Goal: Information Seeking & Learning: Learn about a topic

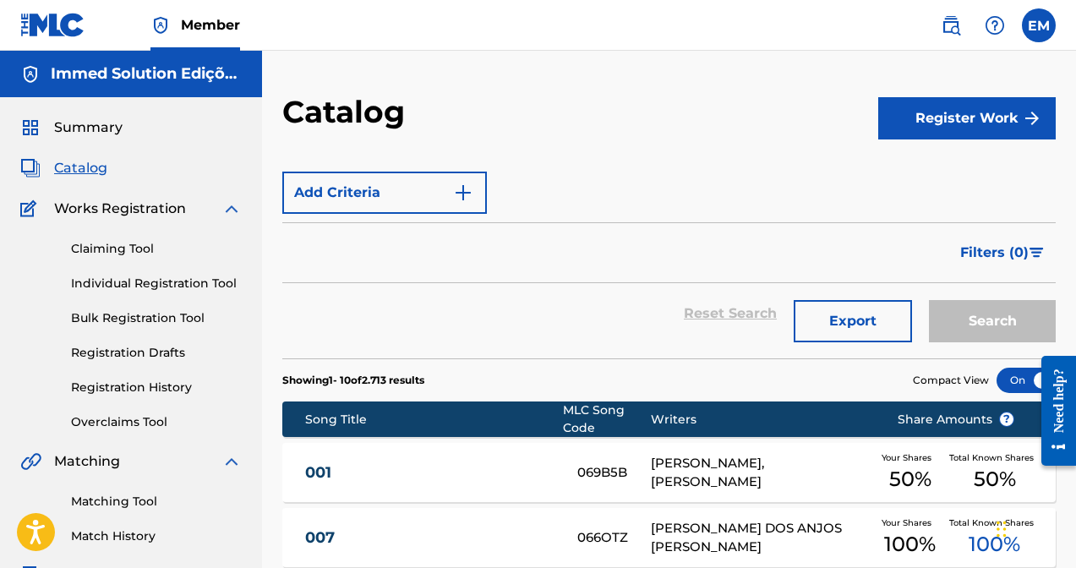
click at [208, 30] on span "Member" at bounding box center [210, 24] width 59 height 19
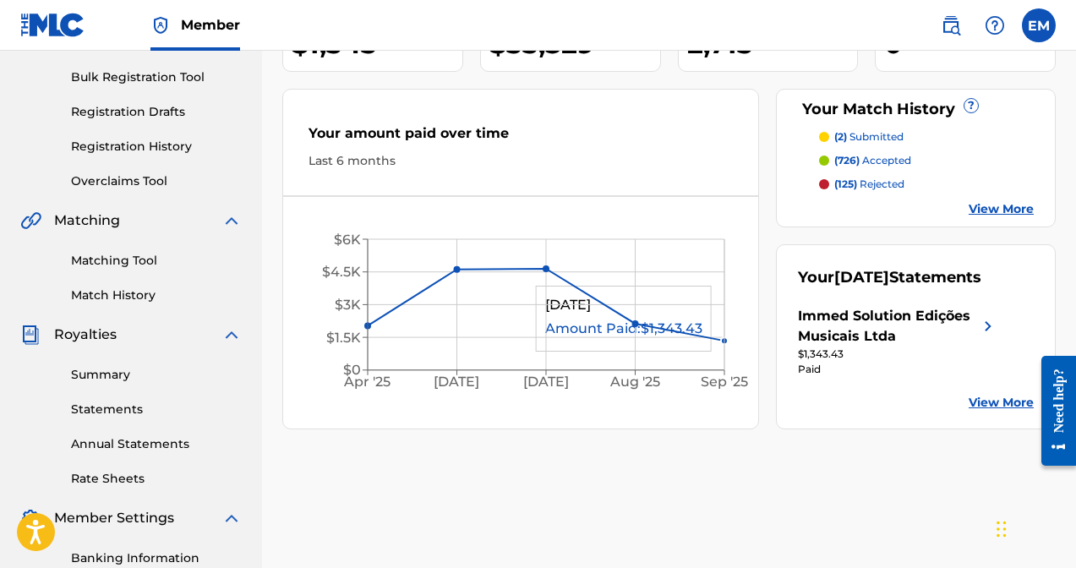
scroll to position [243, 0]
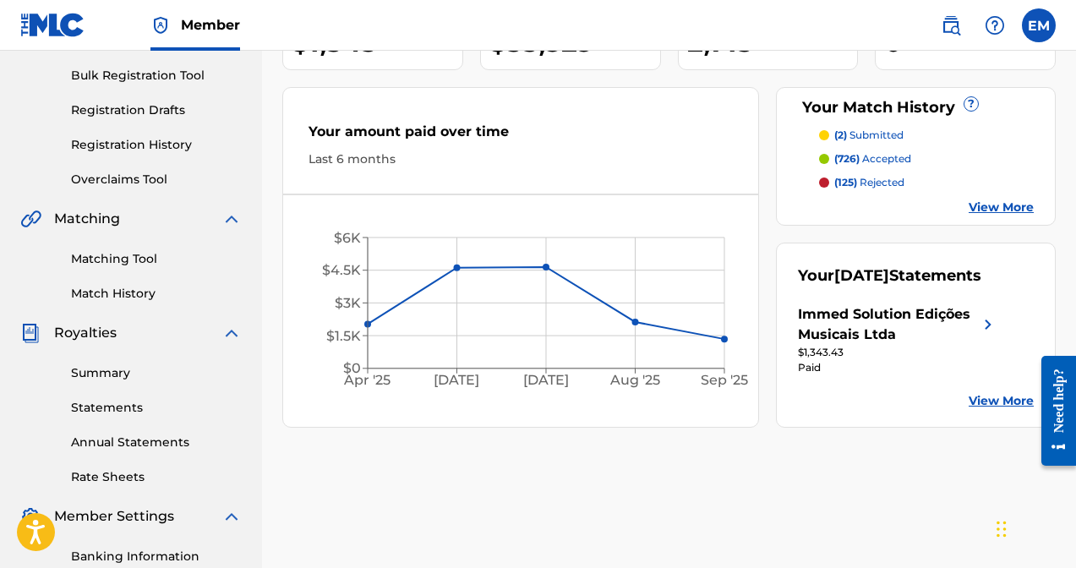
click at [1008, 410] on link "View More" at bounding box center [1001, 401] width 65 height 18
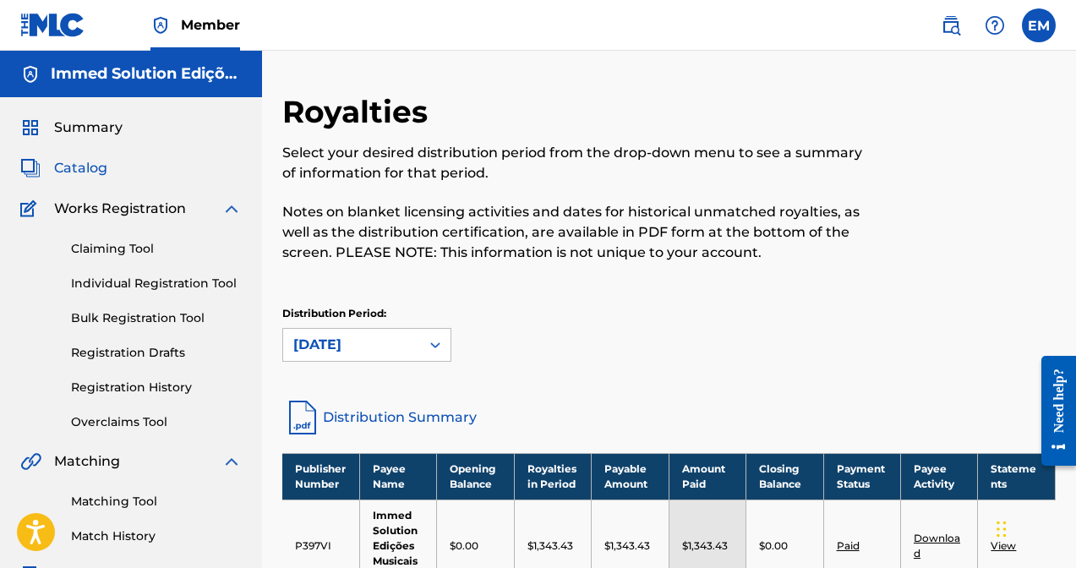
click at [81, 161] on span "Catalog" at bounding box center [80, 168] width 53 height 20
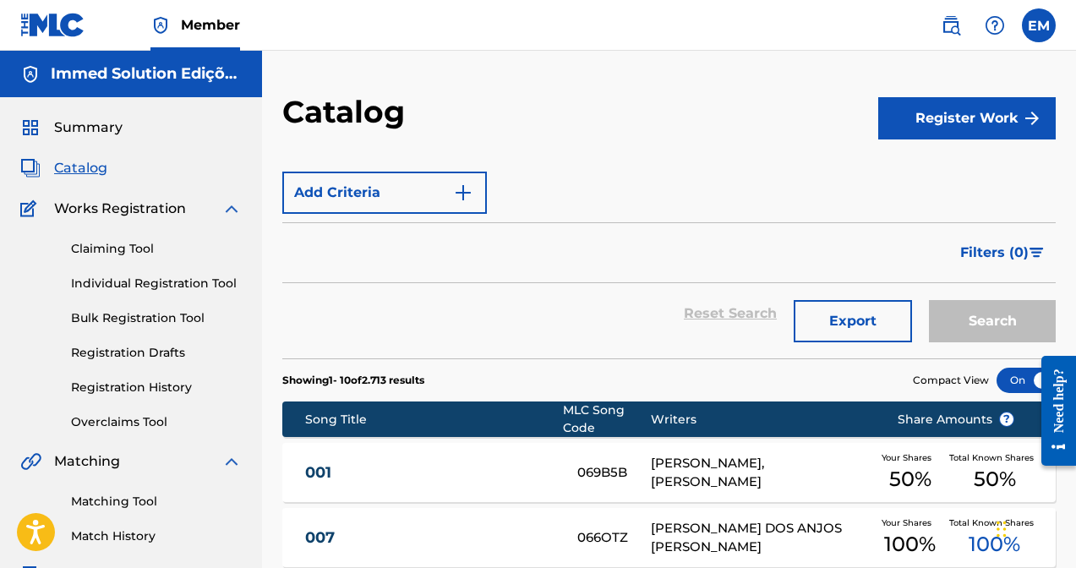
click at [79, 173] on span "Catalog" at bounding box center [80, 168] width 53 height 20
click at [953, 27] on img at bounding box center [951, 25] width 20 height 20
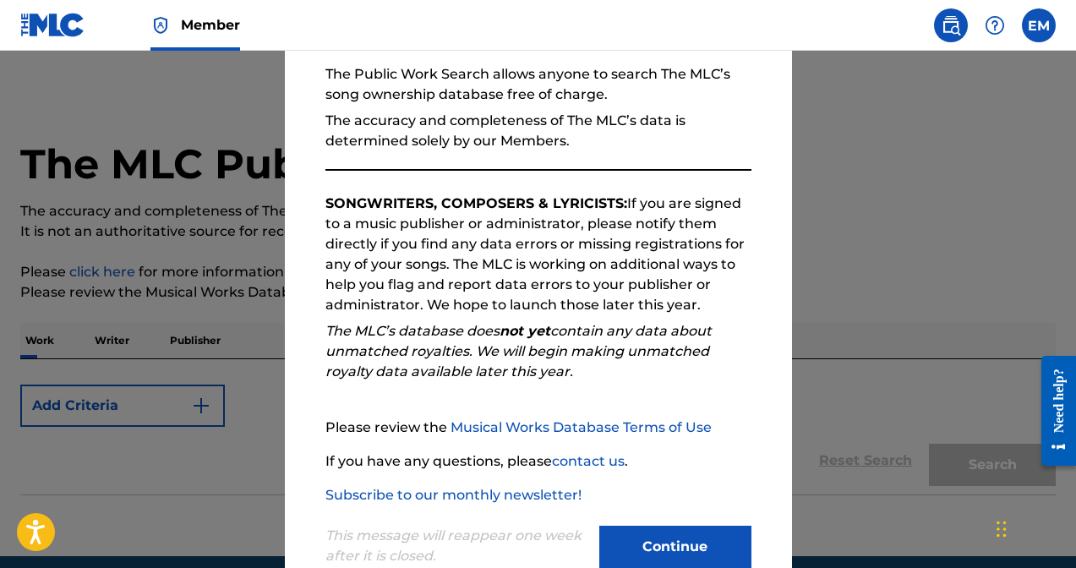
scroll to position [149, 0]
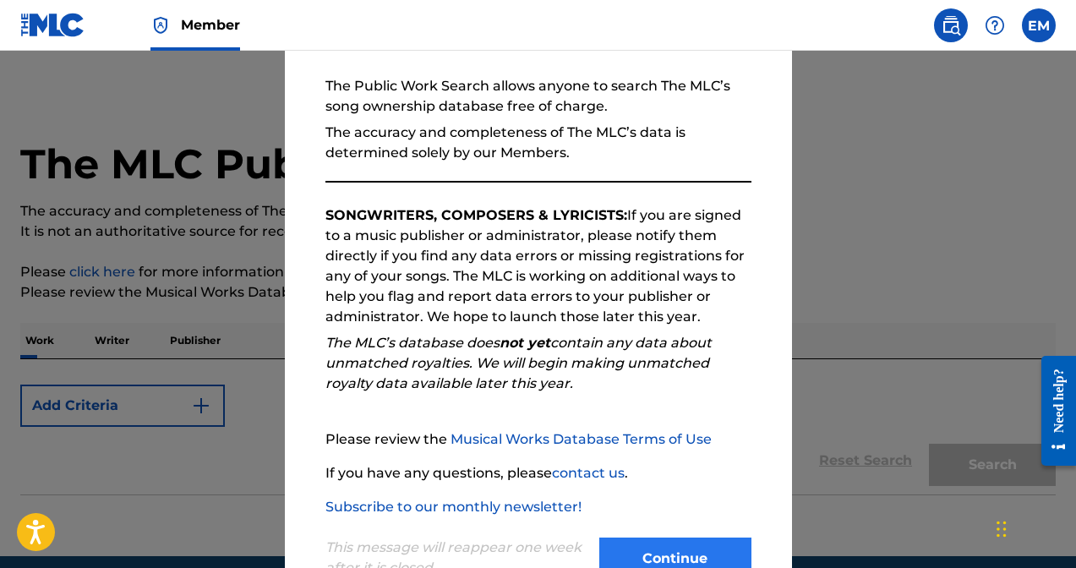
click at [672, 559] on button "Continue" at bounding box center [675, 559] width 152 height 42
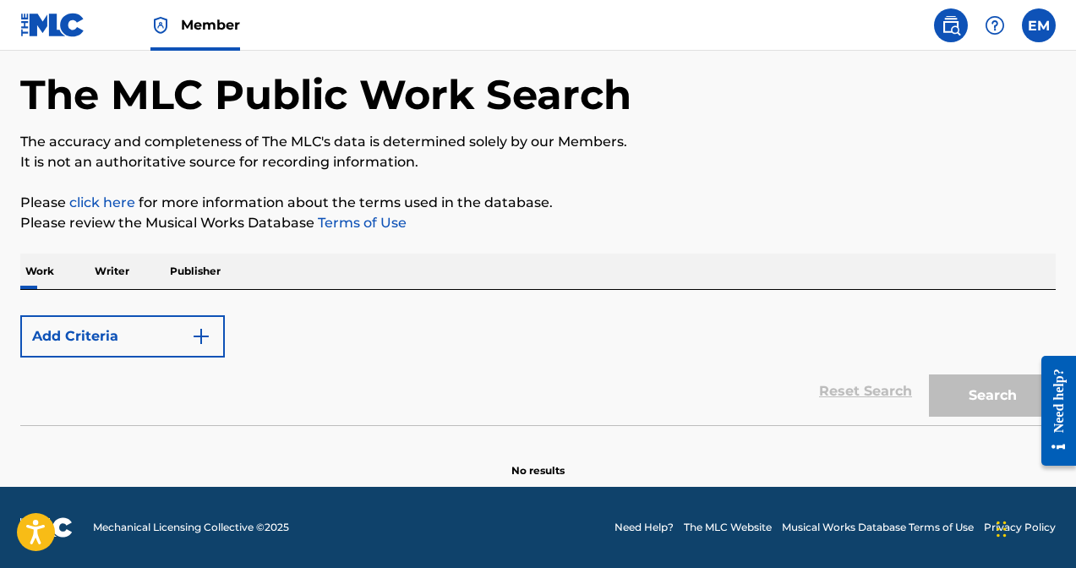
scroll to position [69, 0]
click at [108, 268] on p "Writer" at bounding box center [112, 272] width 45 height 36
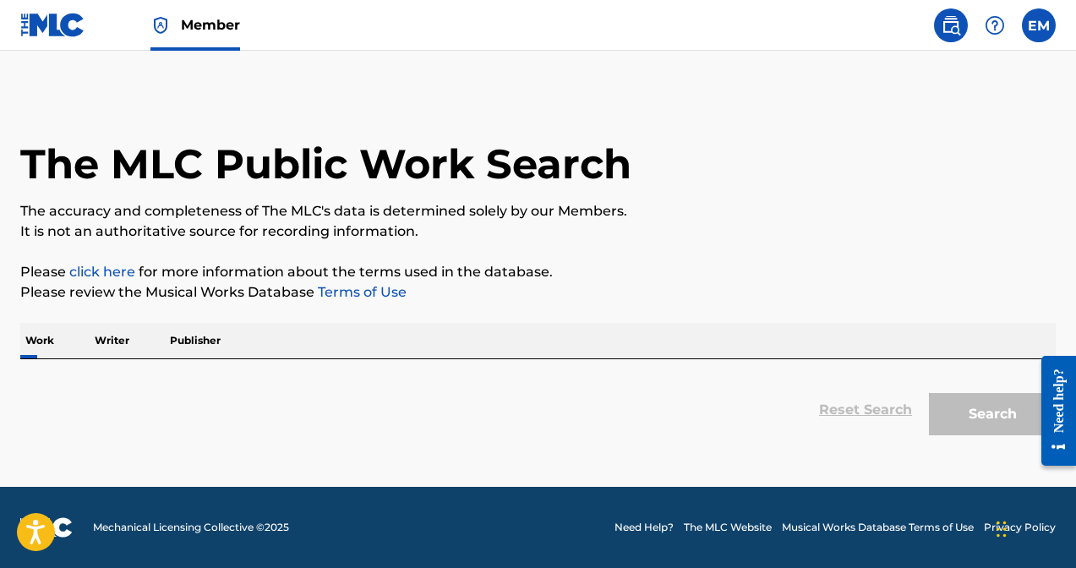
click at [179, 374] on div "Reset Search Search" at bounding box center [537, 401] width 1035 height 85
click at [112, 346] on p "Writer" at bounding box center [112, 341] width 45 height 36
click at [550, 337] on div "Work Writer Publisher" at bounding box center [537, 341] width 1035 height 36
click at [38, 341] on p "Work" at bounding box center [39, 341] width 39 height 36
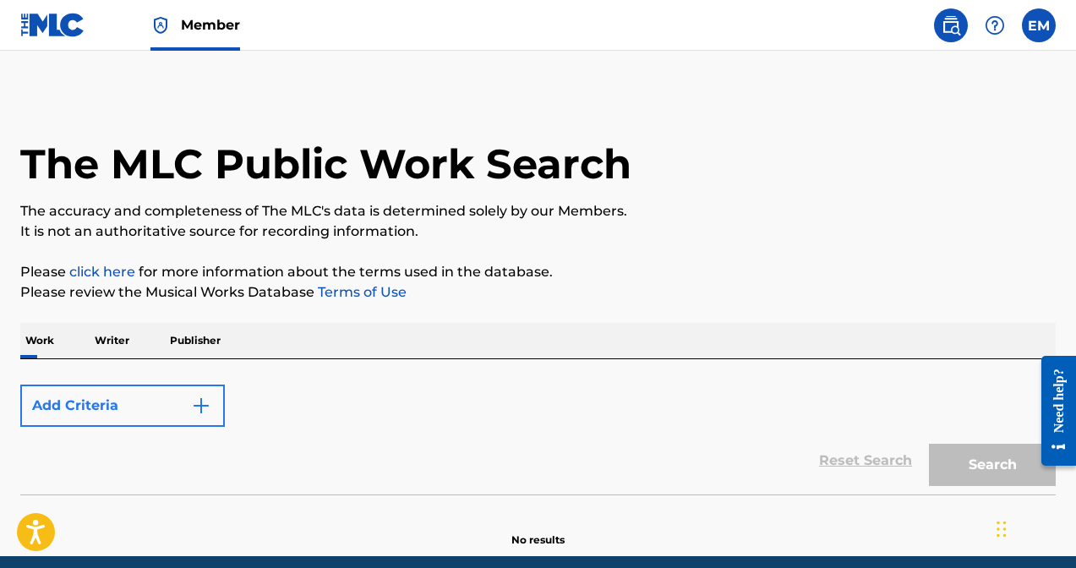
click at [134, 400] on button "Add Criteria" at bounding box center [122, 406] width 205 height 42
click at [206, 409] on img "Search Form" at bounding box center [201, 406] width 20 height 20
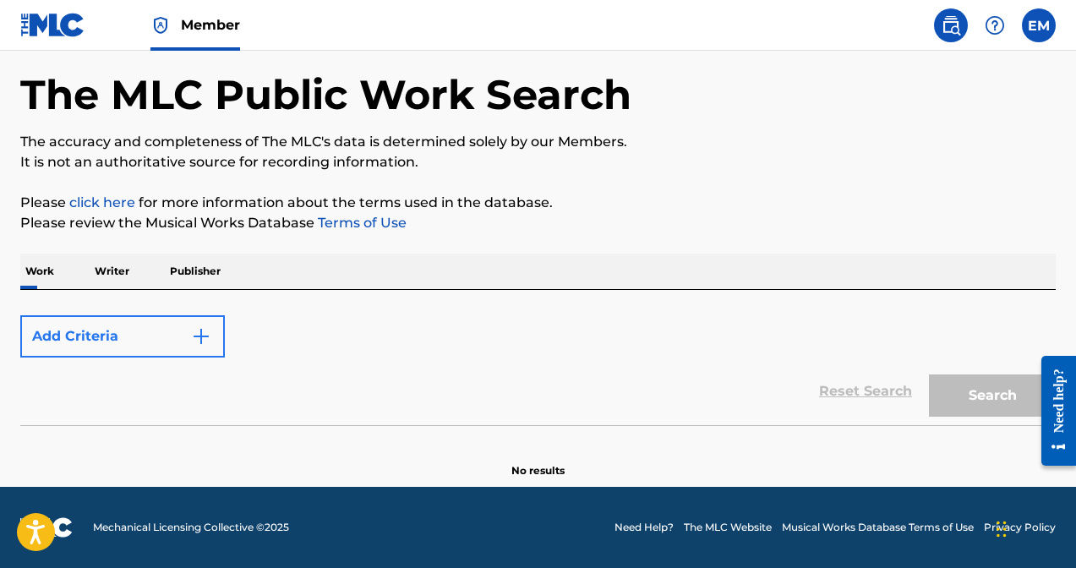
scroll to position [69, 0]
click at [117, 326] on button "Add Criteria" at bounding box center [122, 336] width 205 height 42
click at [114, 265] on p "Writer" at bounding box center [112, 272] width 45 height 36
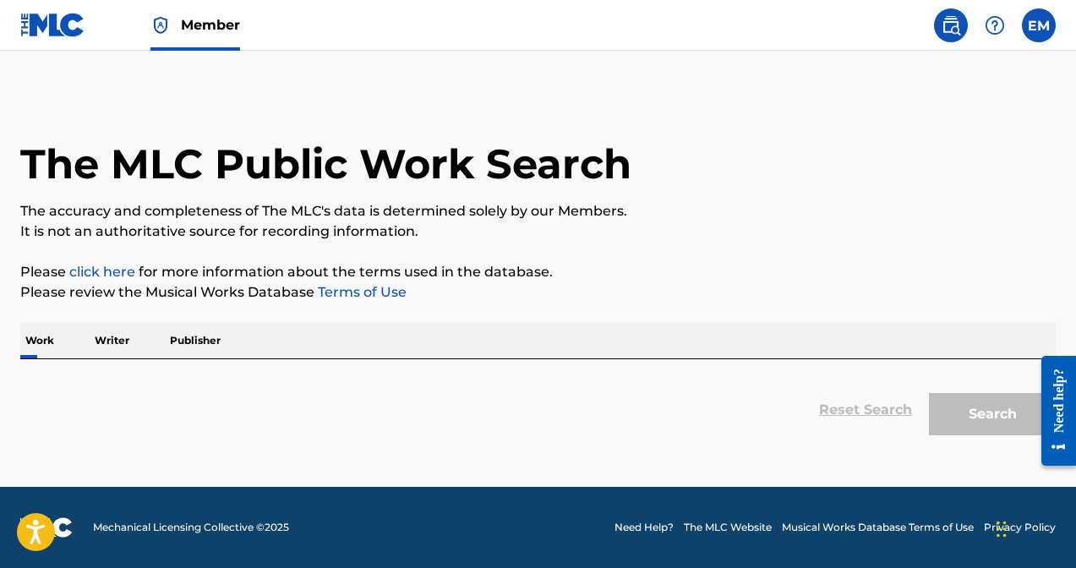
click at [198, 337] on p "Publisher" at bounding box center [195, 341] width 61 height 36
click at [42, 347] on p "Work" at bounding box center [39, 341] width 39 height 36
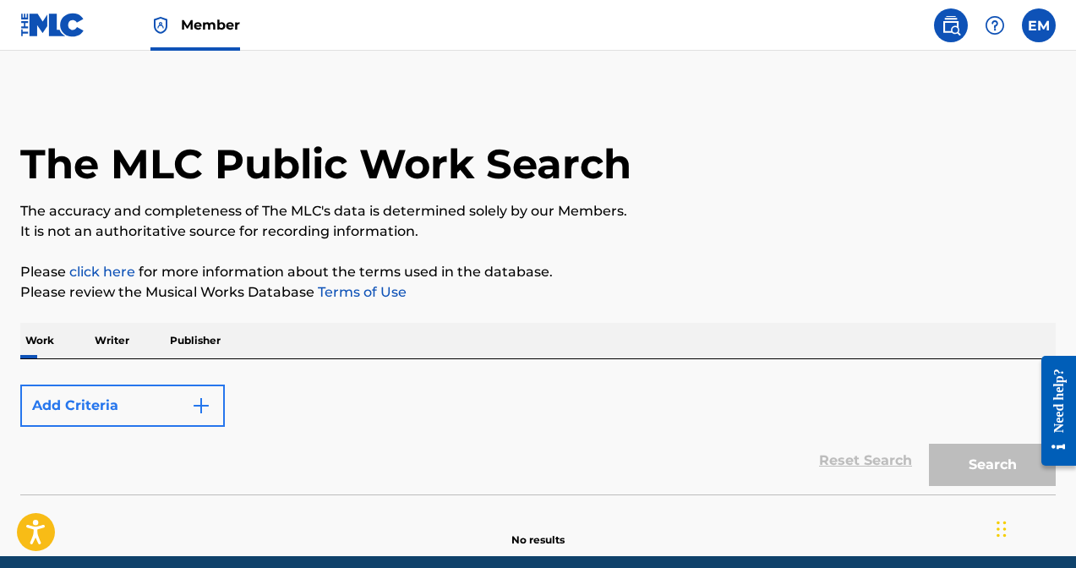
click at [197, 402] on img "Search Form" at bounding box center [201, 406] width 20 height 20
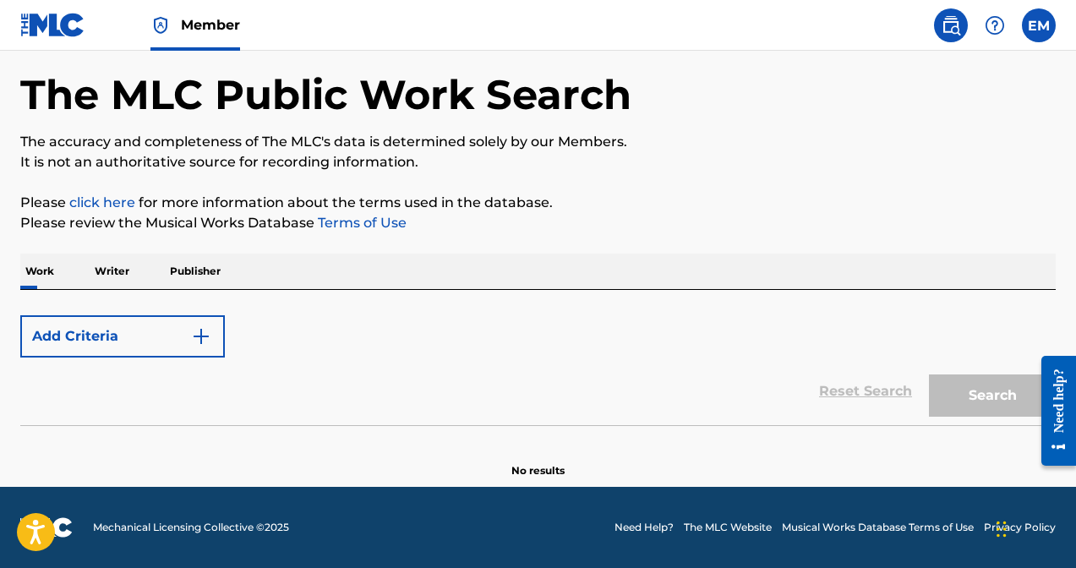
scroll to position [69, 0]
click at [968, 393] on div "Search" at bounding box center [987, 392] width 135 height 68
click at [126, 327] on button "Add Criteria" at bounding box center [122, 336] width 205 height 42
click at [193, 334] on img "Search Form" at bounding box center [201, 336] width 20 height 20
click at [201, 335] on img "Search Form" at bounding box center [201, 336] width 20 height 20
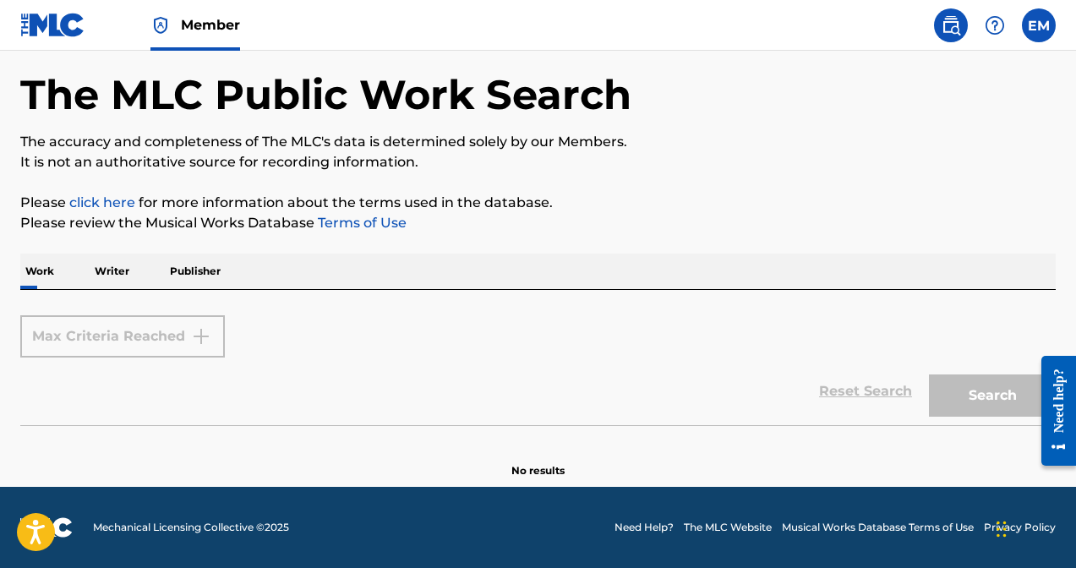
click at [97, 334] on div "Max Criteria Reached" at bounding box center [122, 336] width 205 height 42
click at [196, 344] on div "Max Criteria Reached" at bounding box center [122, 336] width 205 height 42
click at [99, 277] on p "Writer" at bounding box center [112, 272] width 45 height 36
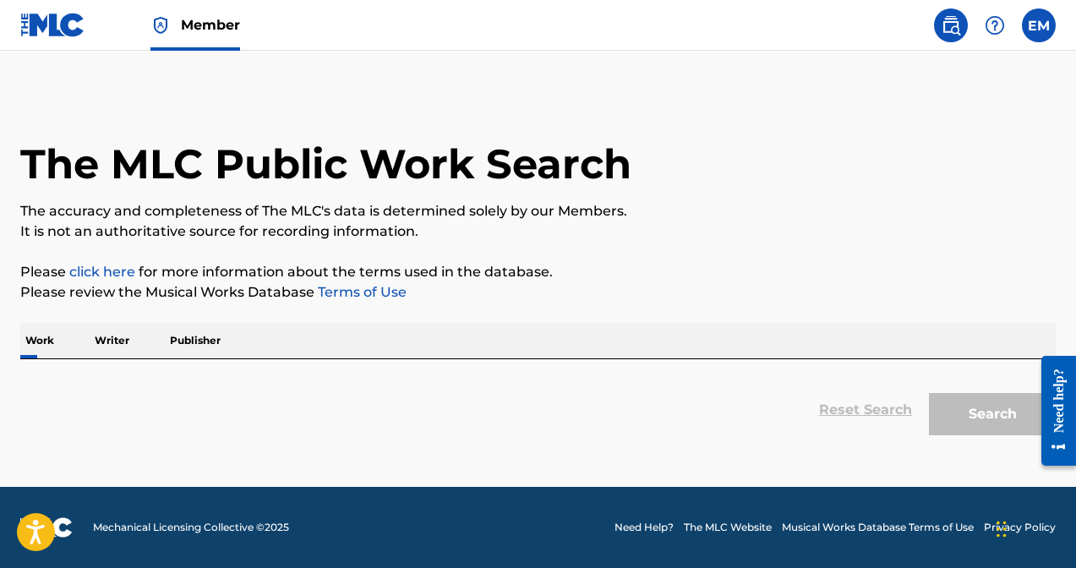
click at [290, 319] on div "The MLC Public Work Search The accuracy and completeness of The MLC's data is d…" at bounding box center [538, 268] width 1076 height 351
click at [954, 27] on img at bounding box center [951, 25] width 20 height 20
click at [948, 25] on img at bounding box center [951, 25] width 20 height 20
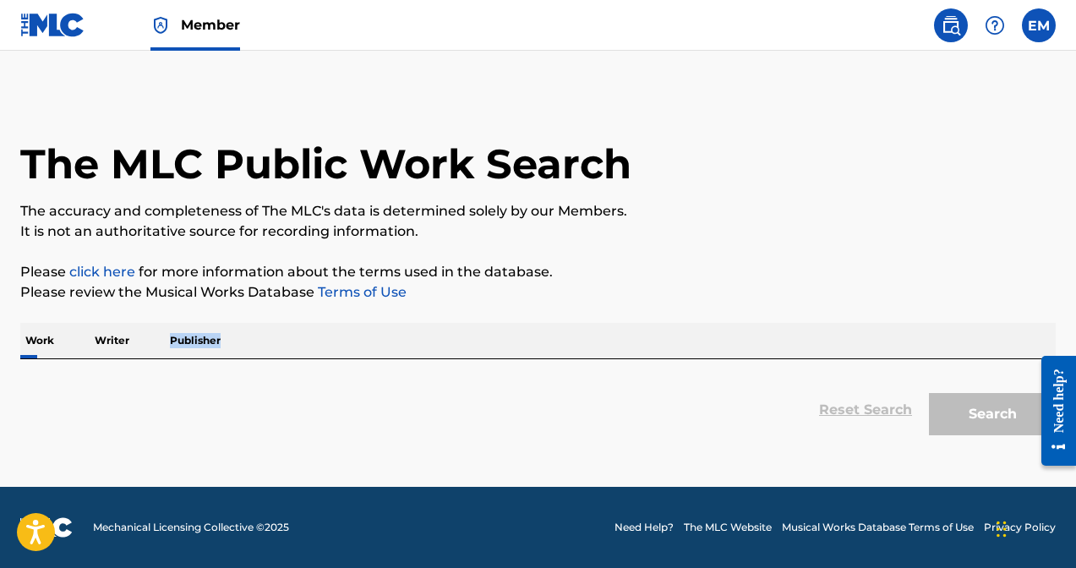
click at [948, 25] on img at bounding box center [951, 25] width 20 height 20
click at [71, 269] on link "click here" at bounding box center [102, 272] width 66 height 16
click at [29, 328] on p "Work" at bounding box center [39, 341] width 39 height 36
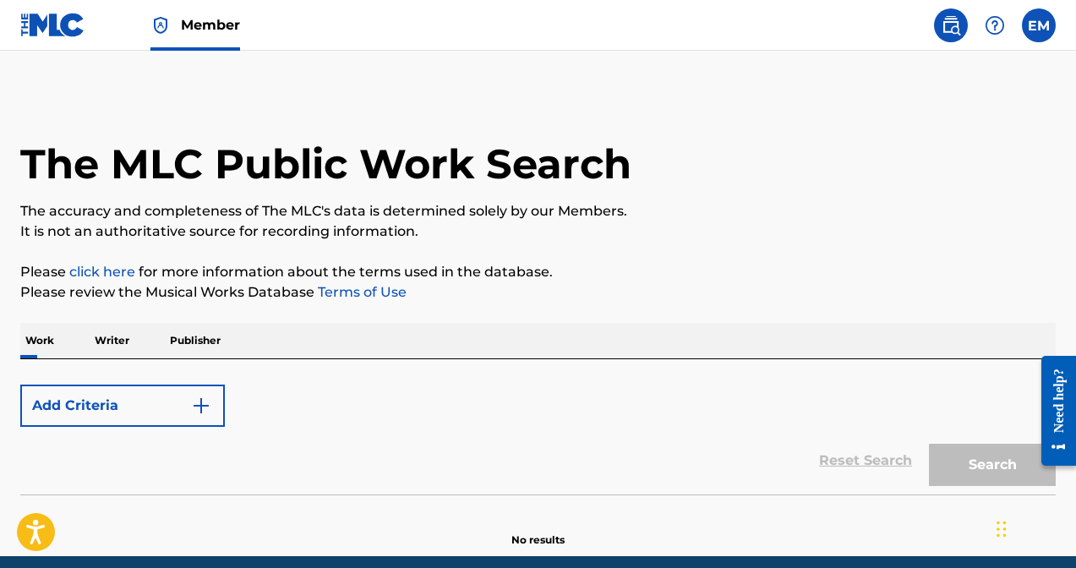
click at [39, 343] on p "Work" at bounding box center [39, 341] width 39 height 36
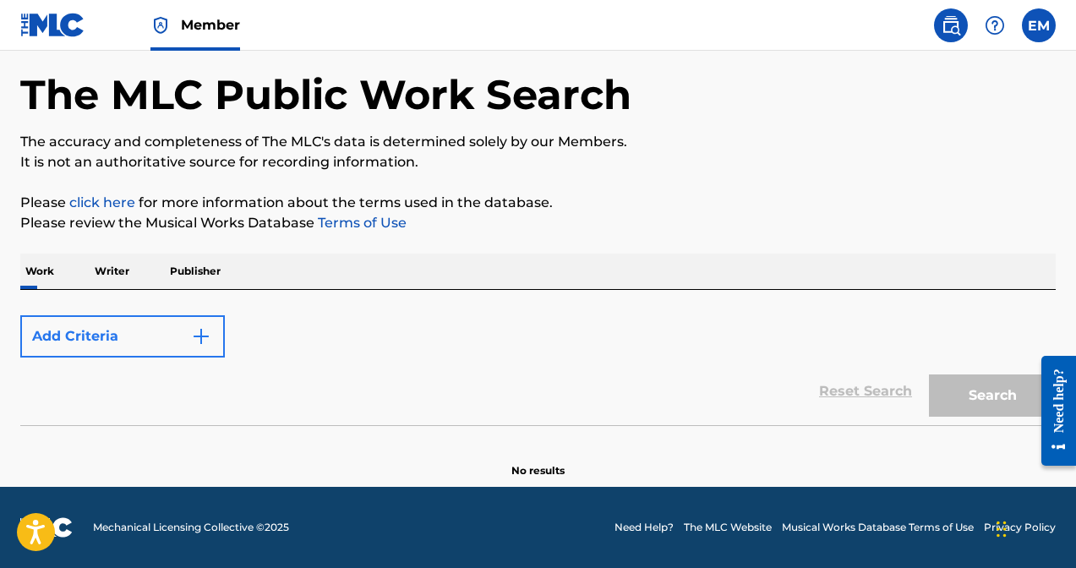
scroll to position [69, 0]
click at [190, 333] on button "Add Criteria" at bounding box center [122, 336] width 205 height 42
click at [104, 332] on button "Add Criteria" at bounding box center [122, 336] width 205 height 42
click at [85, 336] on button "Add Criteria" at bounding box center [122, 336] width 205 height 42
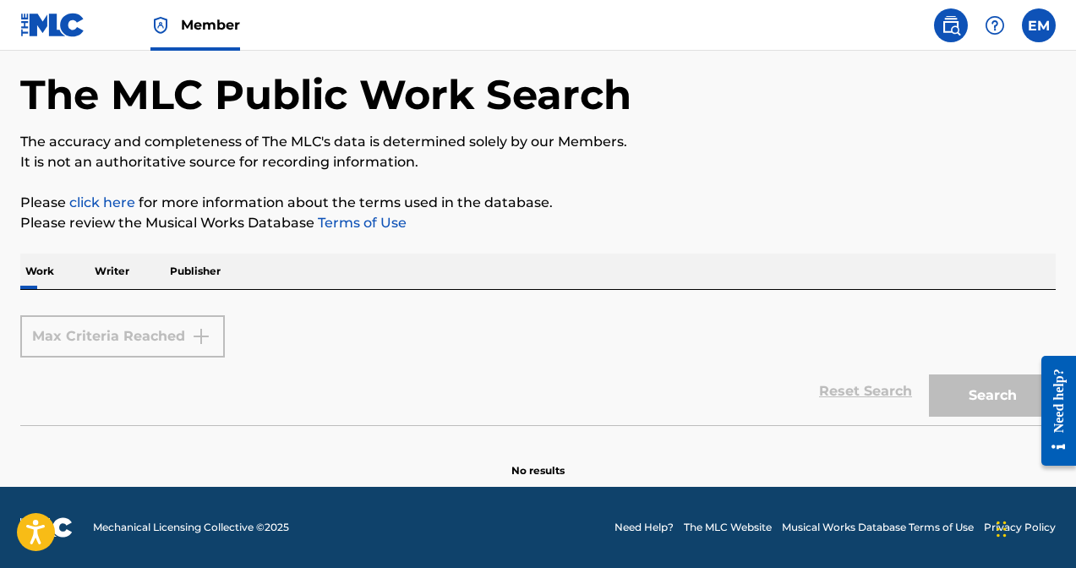
click at [398, 265] on div "Work Writer Publisher" at bounding box center [537, 272] width 1035 height 36
click at [952, 27] on img at bounding box center [951, 25] width 20 height 20
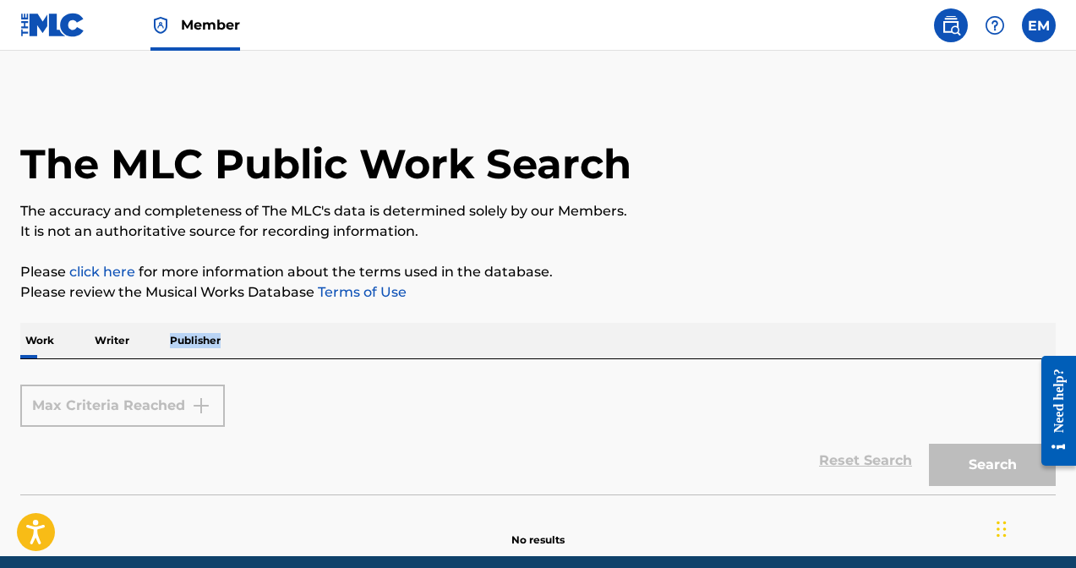
click at [952, 27] on img at bounding box center [951, 25] width 20 height 20
click at [844, 459] on div "Reset Search Search" at bounding box center [537, 461] width 1035 height 68
click at [1068, 388] on div "Need help?" at bounding box center [1058, 400] width 23 height 64
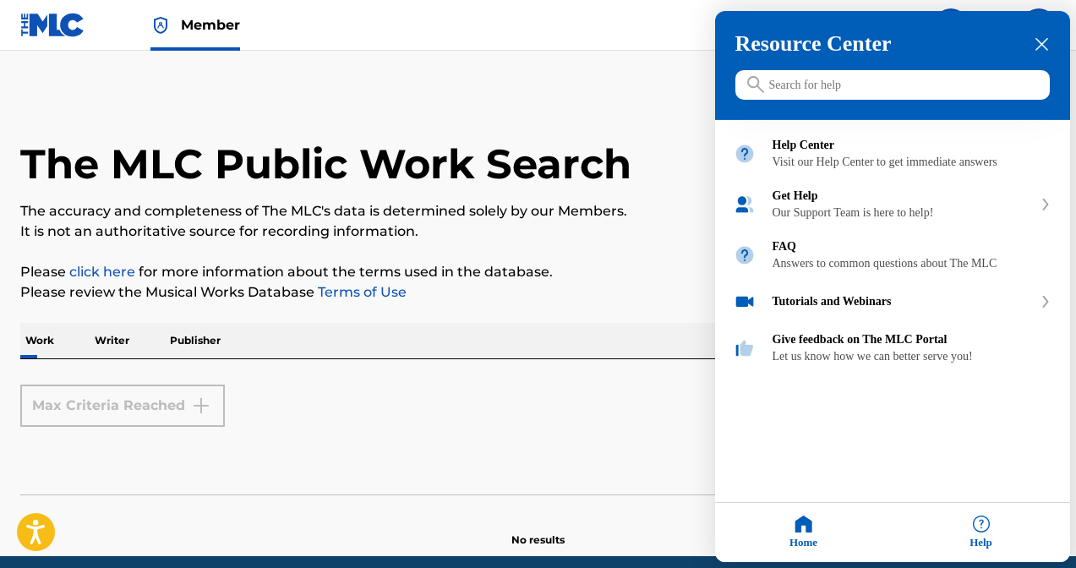
click at [1041, 46] on icon "close resource center" at bounding box center [1041, 44] width 13 height 13
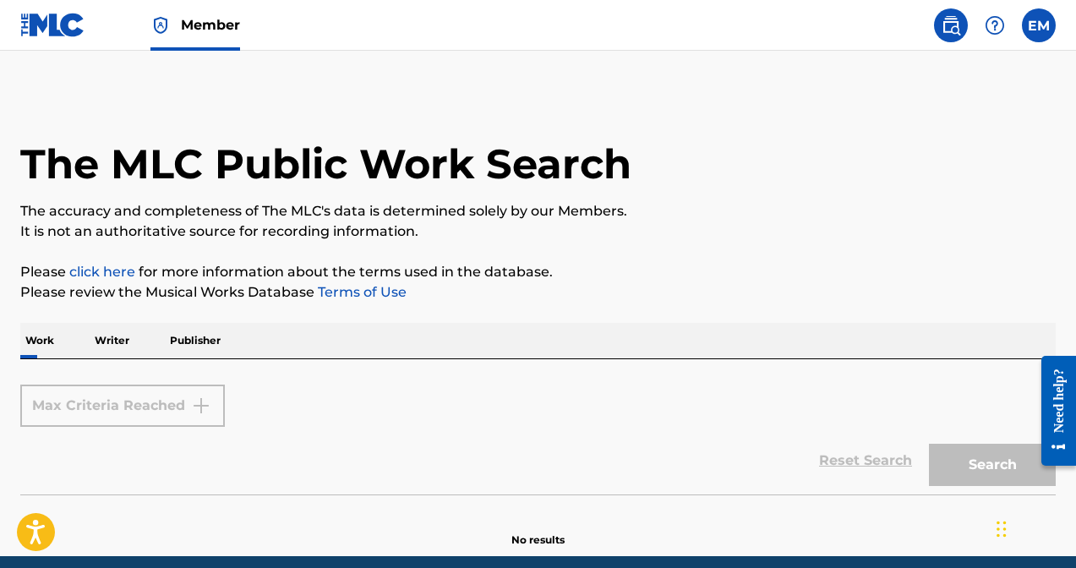
click at [323, 163] on h1 "The MLC Public Work Search" at bounding box center [325, 164] width 611 height 51
click at [111, 271] on link "click here" at bounding box center [102, 272] width 66 height 16
click at [192, 339] on p "Publisher" at bounding box center [195, 341] width 61 height 36
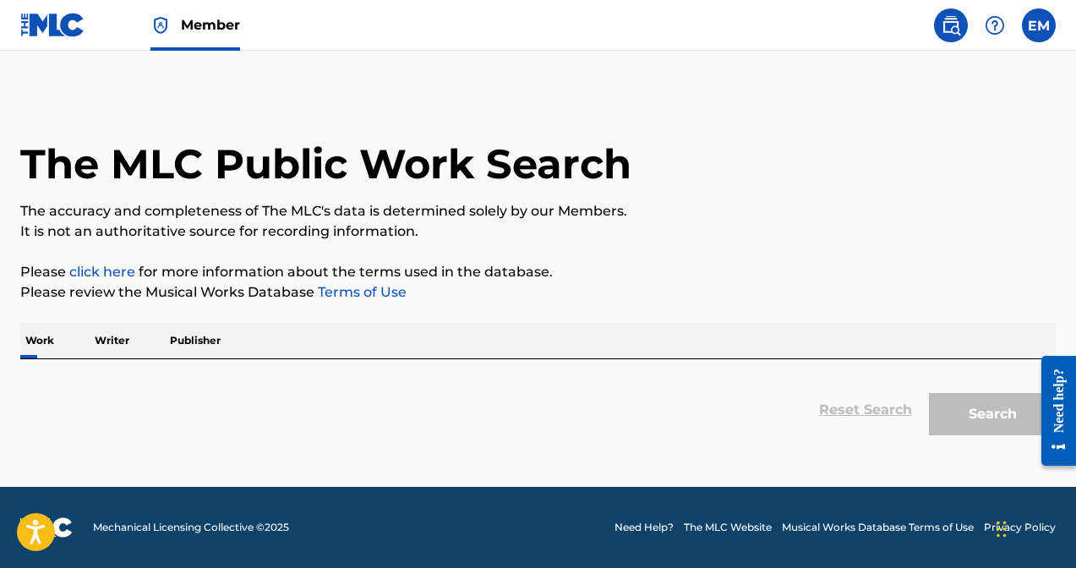
click at [31, 343] on p "Work" at bounding box center [39, 341] width 39 height 36
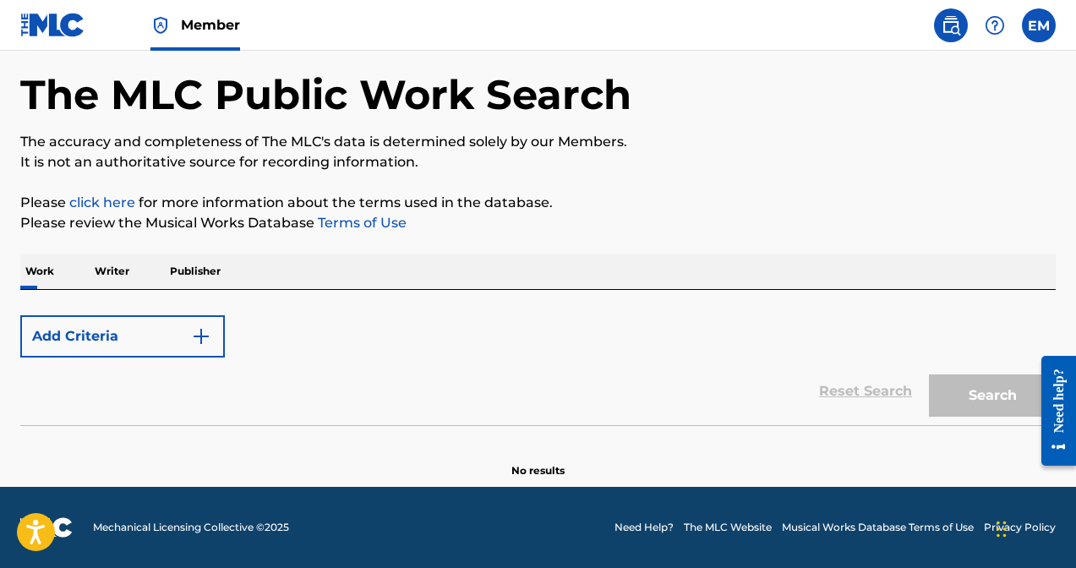
scroll to position [69, 0]
click at [196, 328] on img "Search Form" at bounding box center [201, 336] width 20 height 20
click at [52, 332] on button "Add Criteria" at bounding box center [122, 336] width 205 height 42
click at [189, 263] on p "Publisher" at bounding box center [195, 272] width 61 height 36
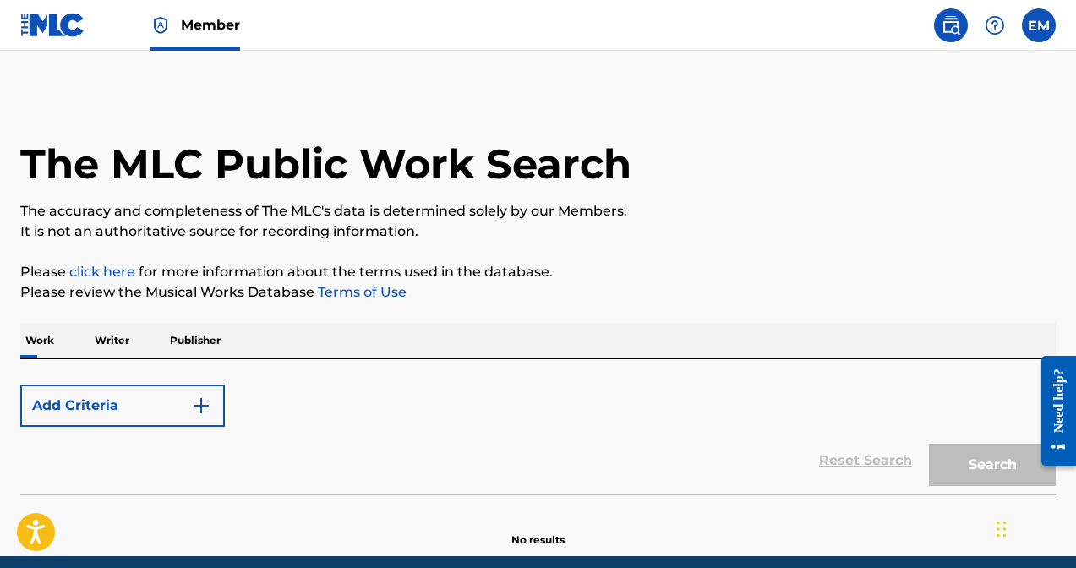
click at [189, 263] on p "Please click here for more information about the terms used in the database." at bounding box center [537, 272] width 1035 height 20
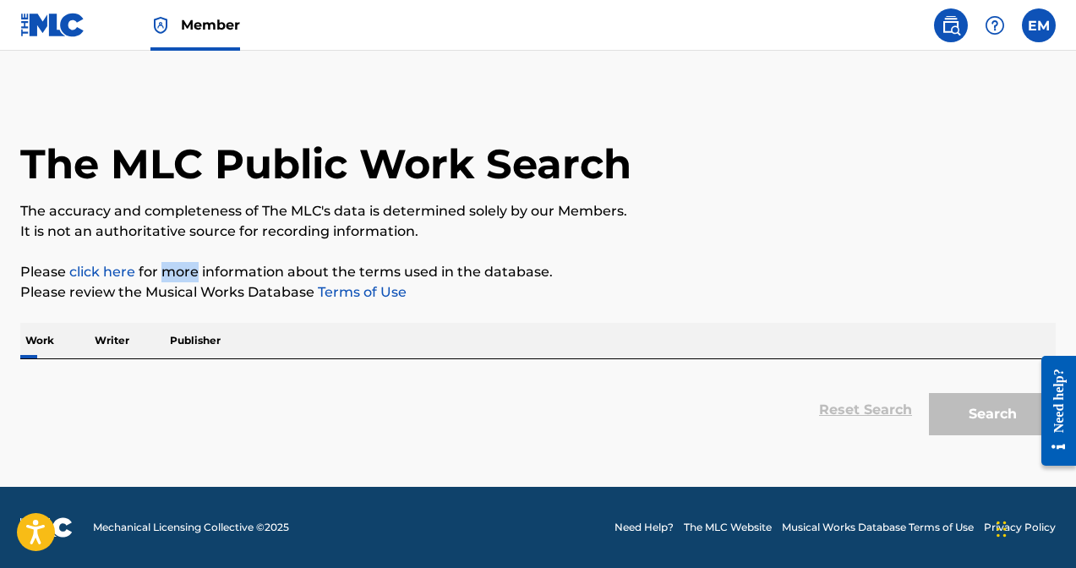
click at [174, 21] on link "Member" at bounding box center [195, 25] width 90 height 50
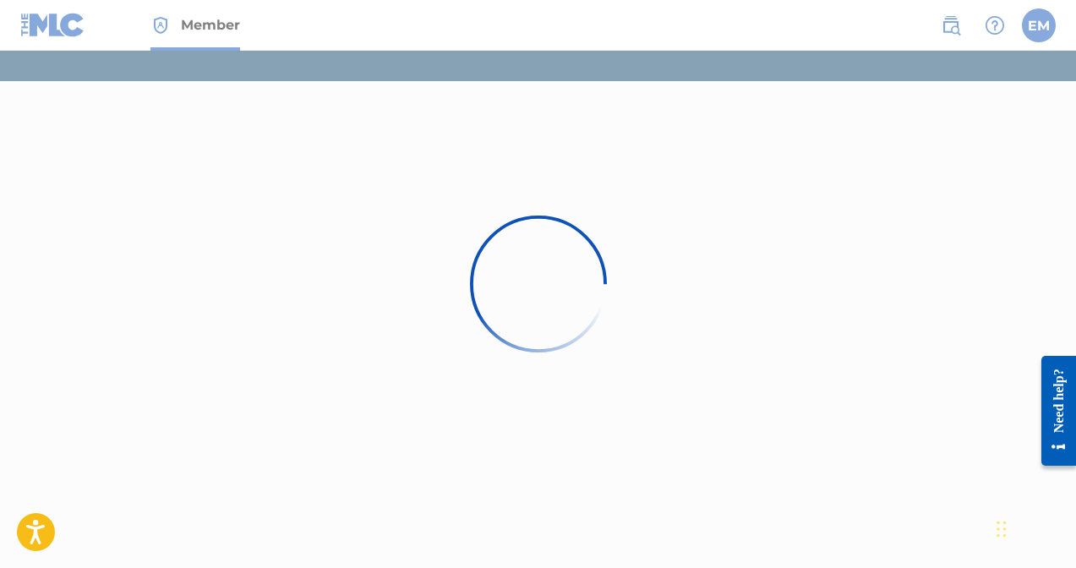
click at [174, 21] on div at bounding box center [538, 284] width 1076 height 568
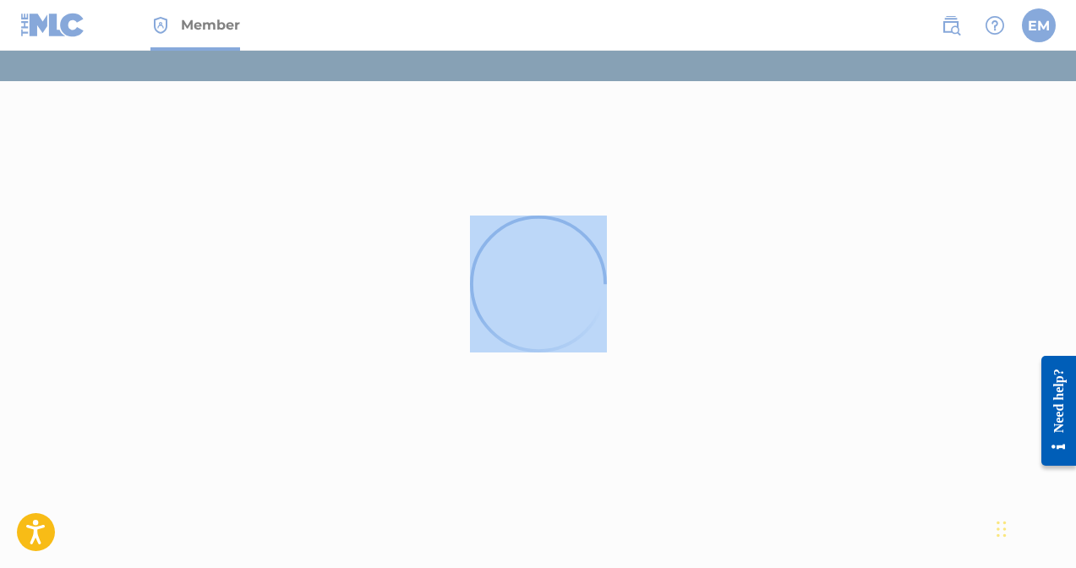
click at [184, 26] on div at bounding box center [538, 284] width 1076 height 568
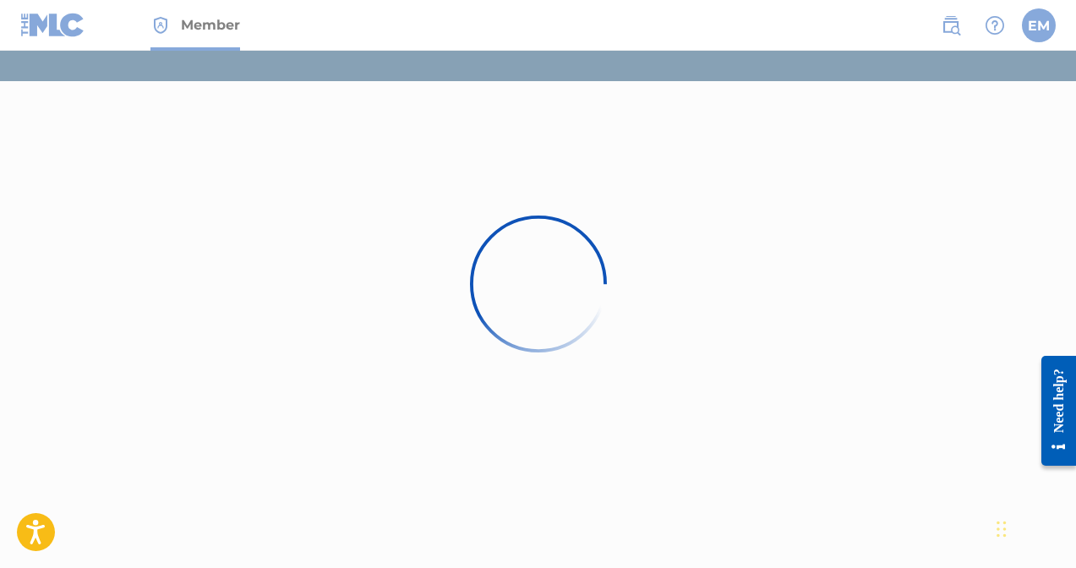
click at [184, 26] on span "Member" at bounding box center [210, 24] width 59 height 19
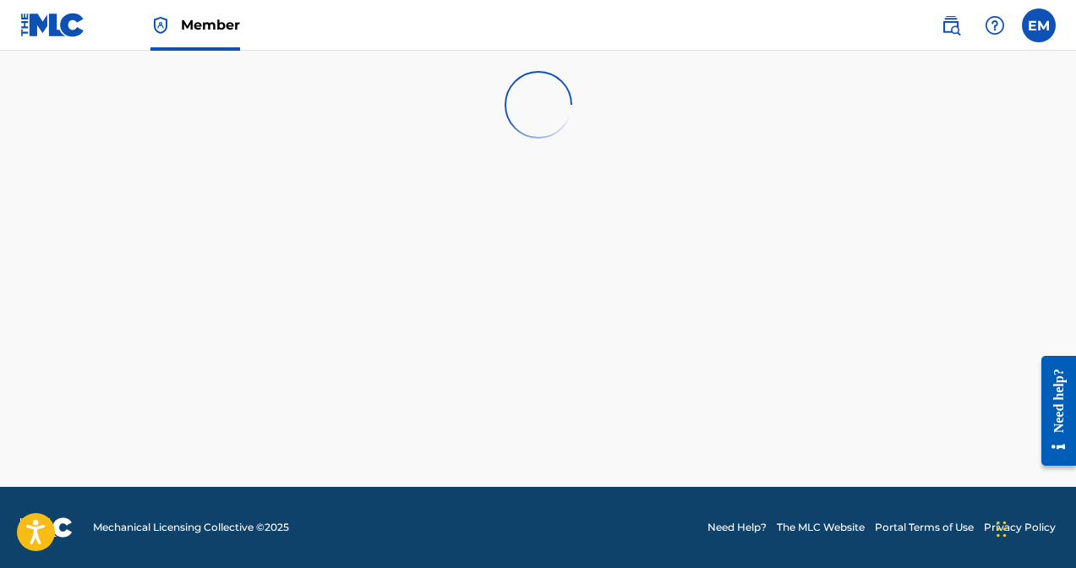
click at [184, 26] on span "Member" at bounding box center [210, 24] width 59 height 19
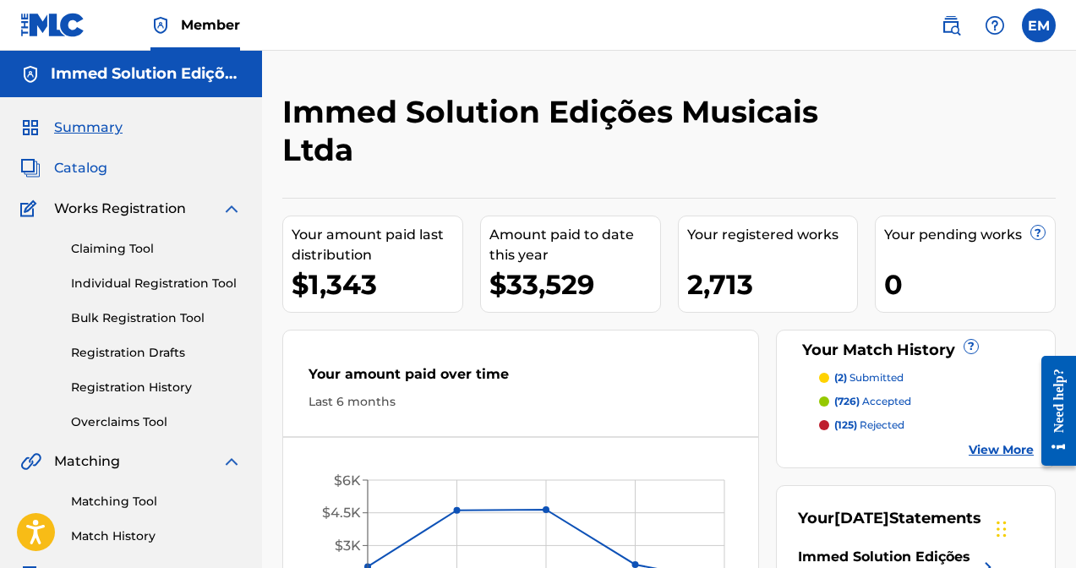
click at [91, 165] on span "Catalog" at bounding box center [80, 168] width 53 height 20
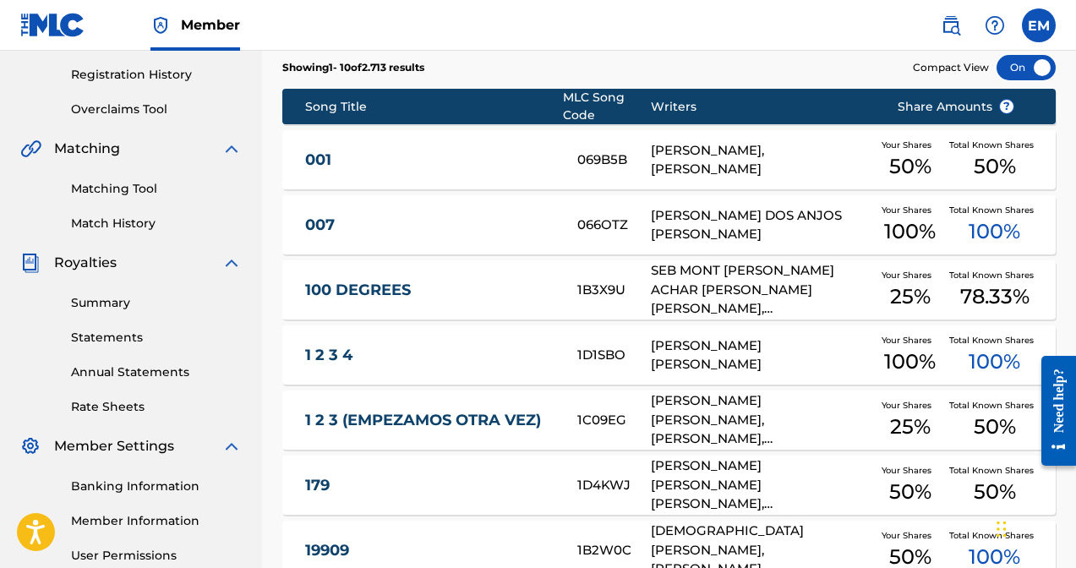
scroll to position [313, 0]
click at [119, 195] on link "Matching Tool" at bounding box center [156, 189] width 171 height 18
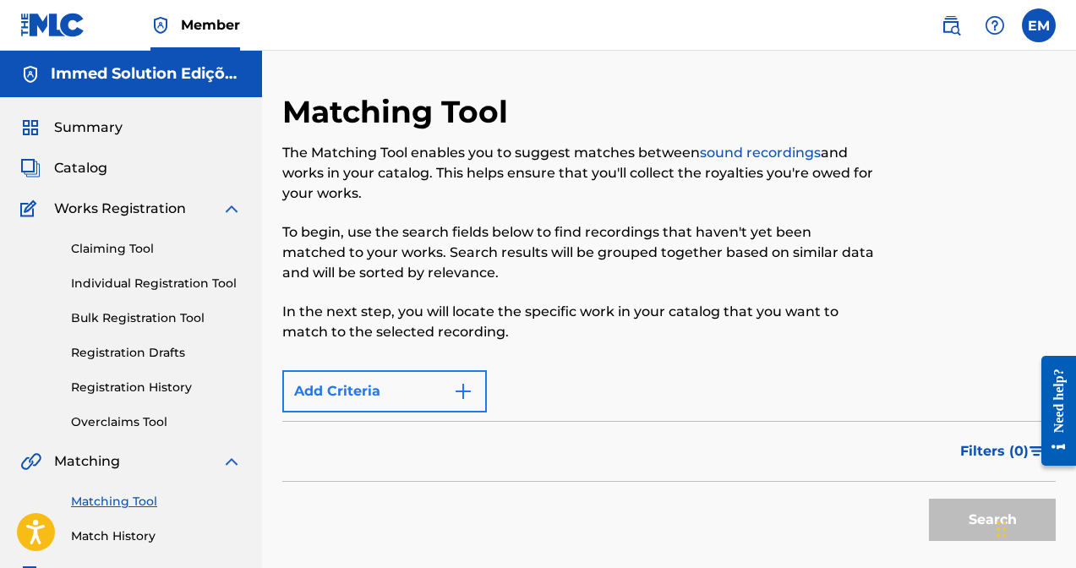
click at [402, 384] on button "Add Criteria" at bounding box center [384, 391] width 205 height 42
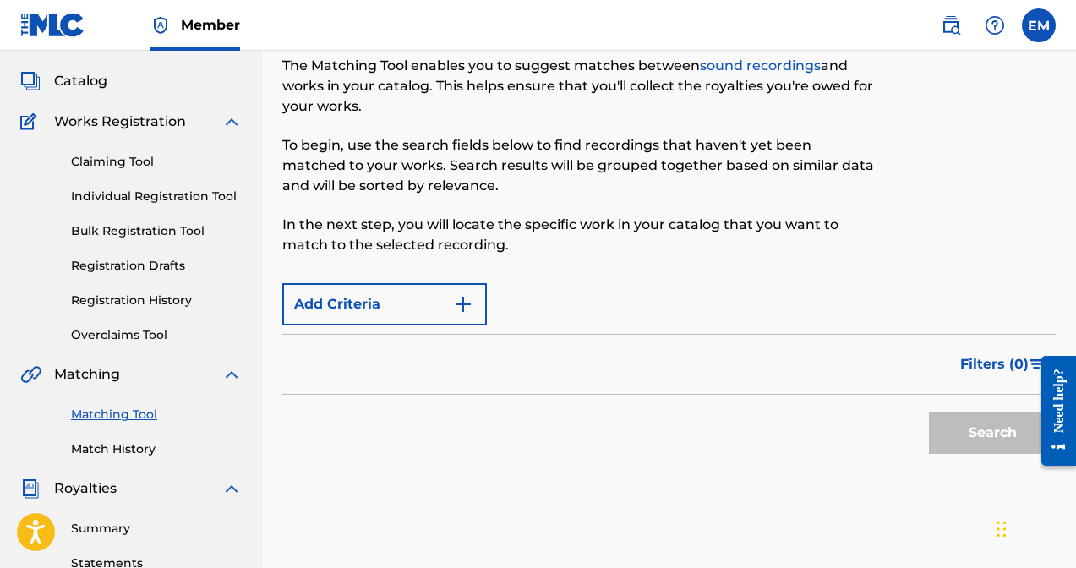
scroll to position [86, 0]
click at [457, 293] on button "Add Criteria" at bounding box center [384, 305] width 205 height 42
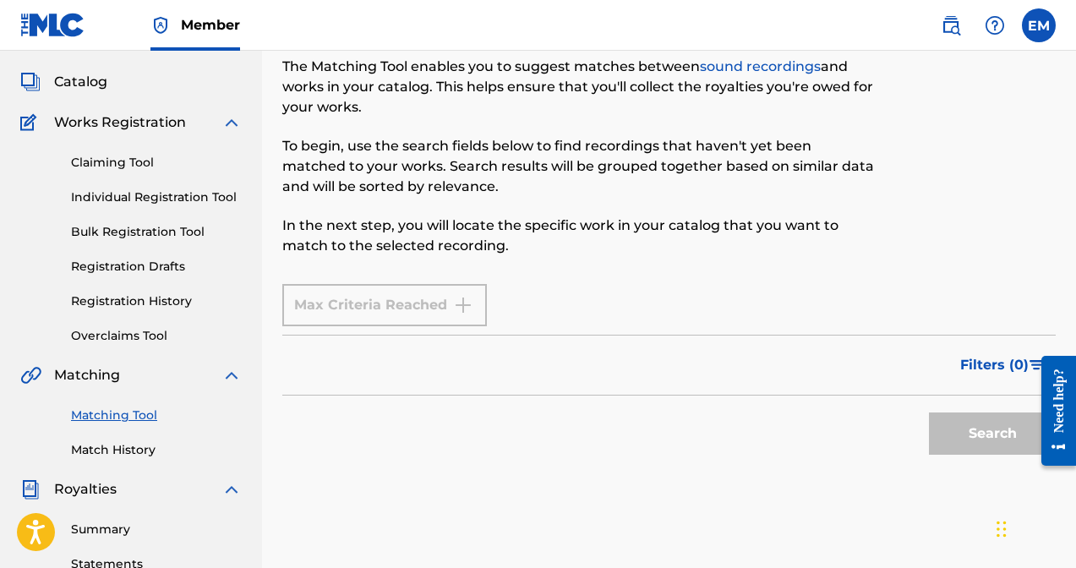
click at [365, 298] on div "Max Criteria Reached" at bounding box center [384, 305] width 205 height 42
click at [376, 360] on div "Filters ( 0 )" at bounding box center [668, 365] width 773 height 61
click at [731, 192] on p "To begin, use the search fields below to find recordings that haven't yet been …" at bounding box center [580, 166] width 596 height 61
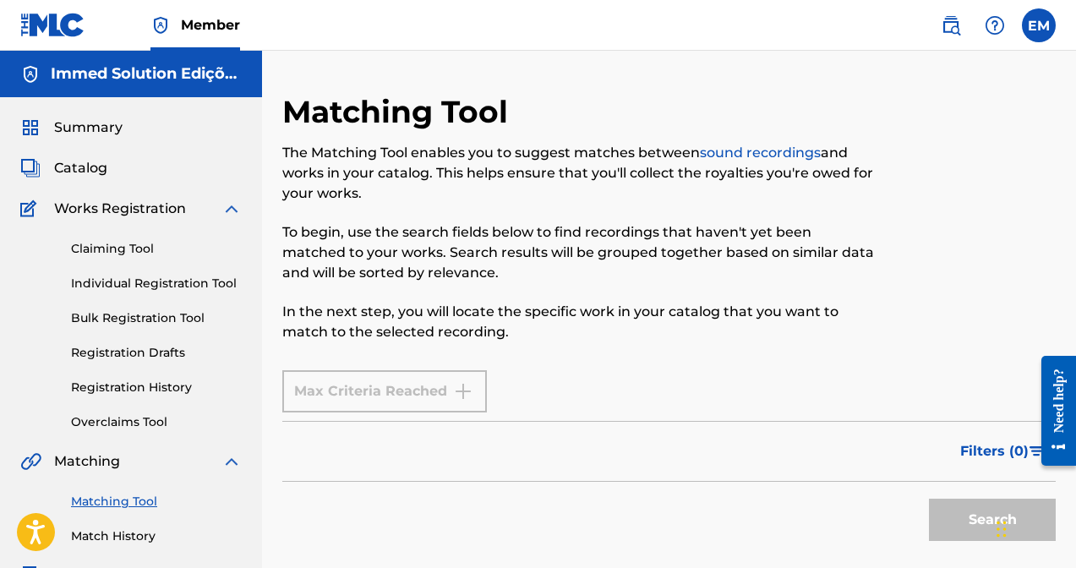
scroll to position [0, 0]
click at [503, 194] on p "The Matching Tool enables you to suggest matches between sound recordings and w…" at bounding box center [580, 173] width 596 height 61
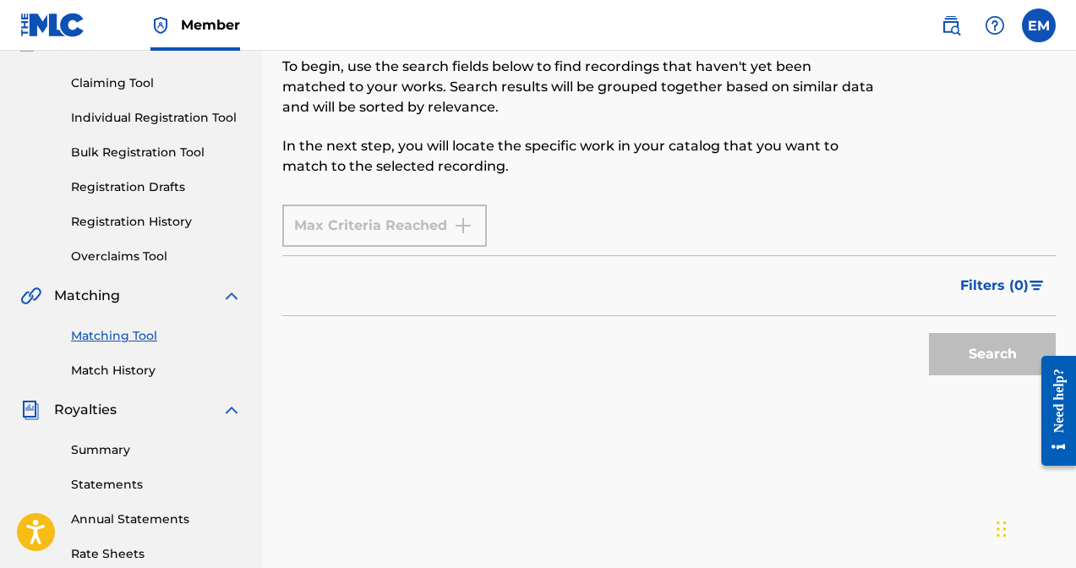
scroll to position [143, 0]
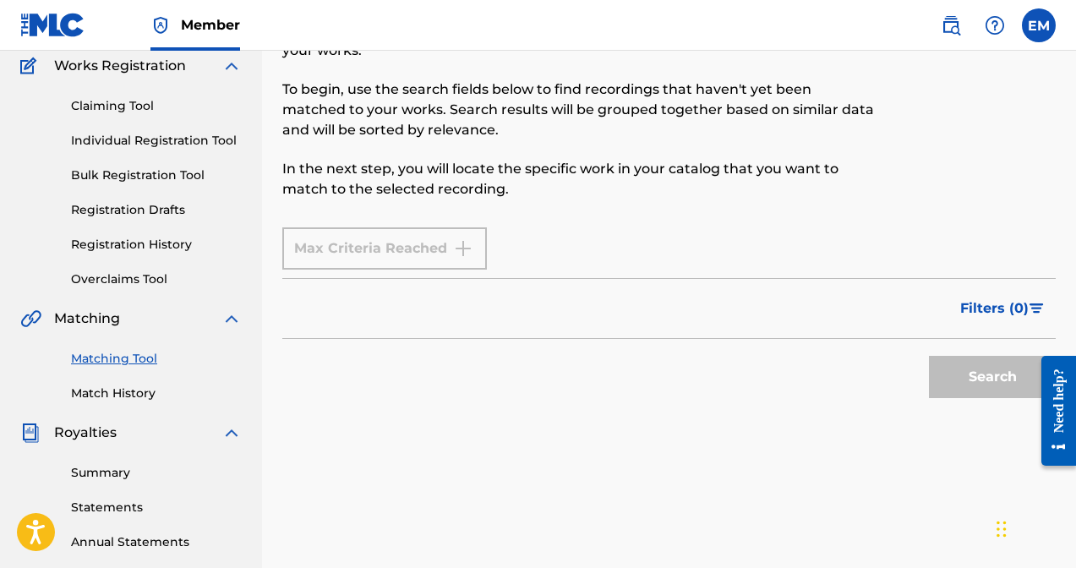
click at [1002, 371] on div "Search" at bounding box center [987, 373] width 135 height 68
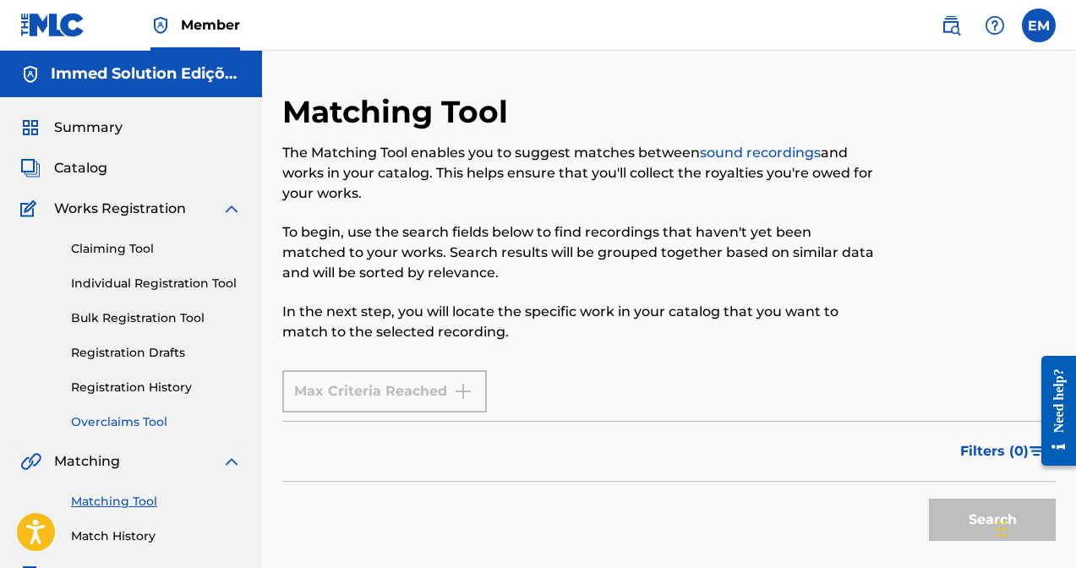
scroll to position [55, 0]
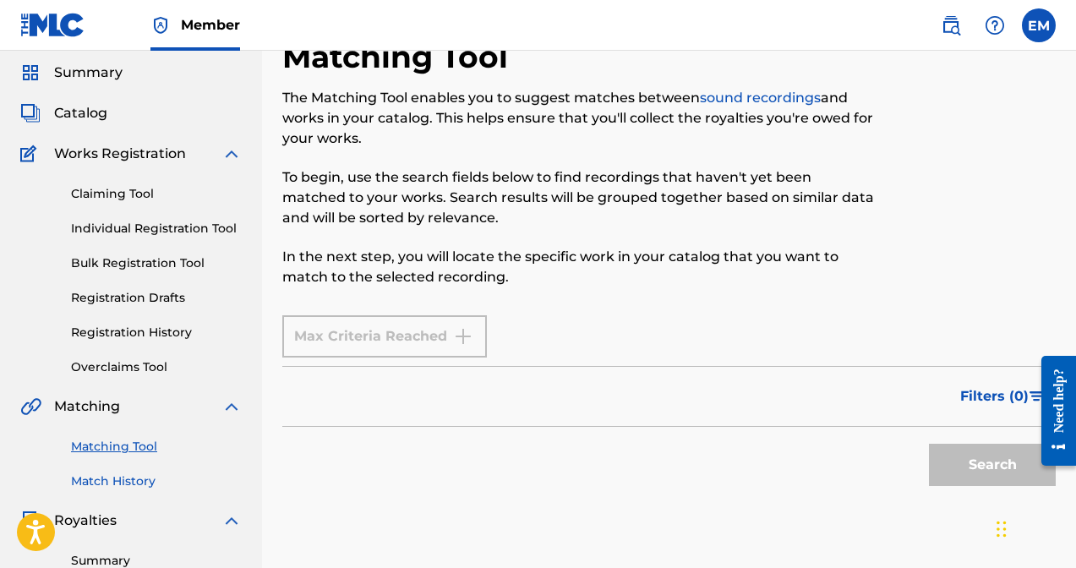
click at [105, 484] on link "Match History" at bounding box center [156, 481] width 171 height 18
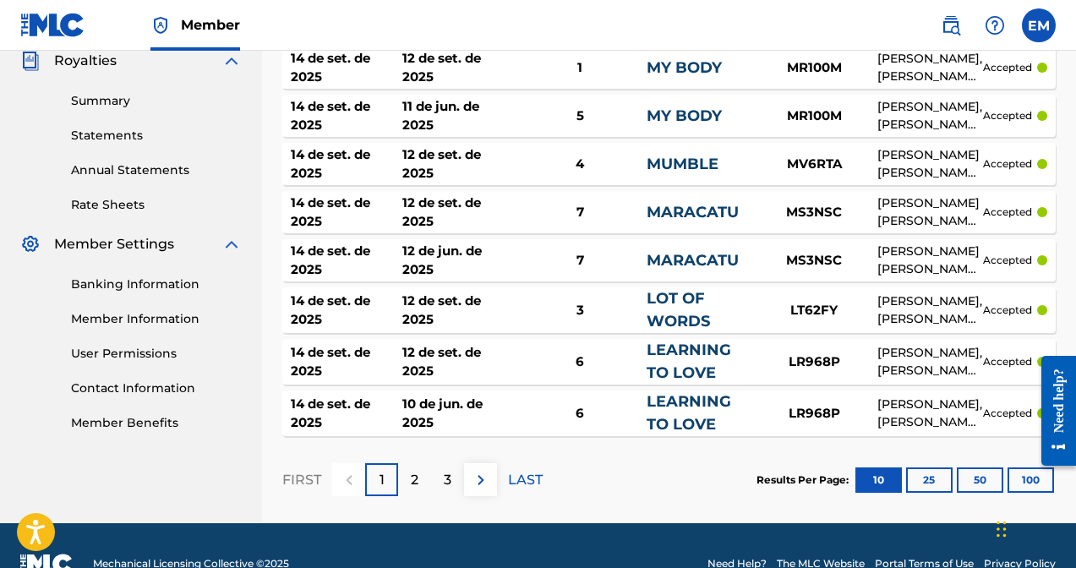
scroll to position [529, 0]
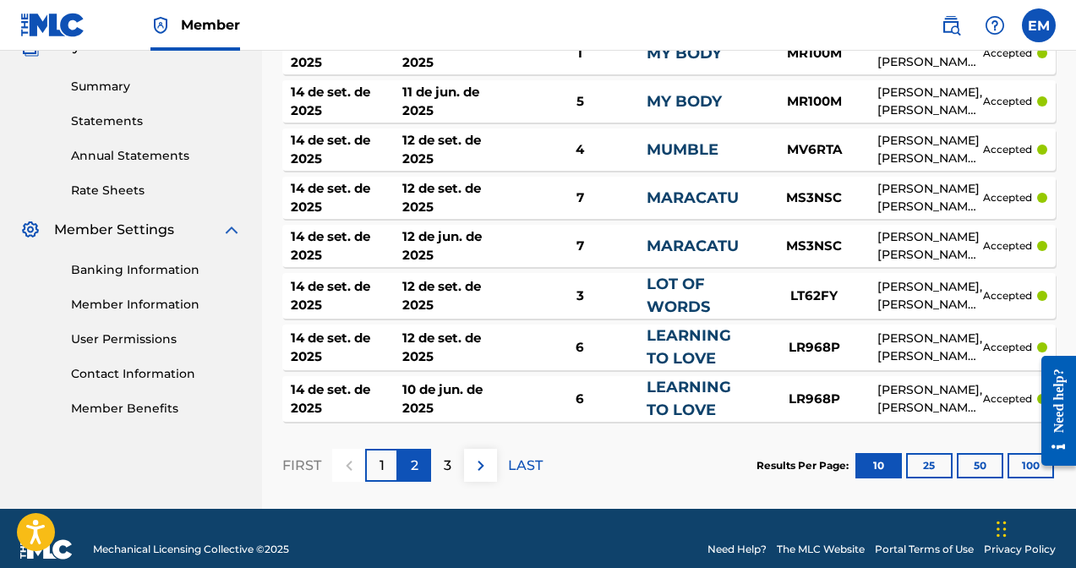
click at [423, 472] on div "2" at bounding box center [414, 465] width 33 height 33
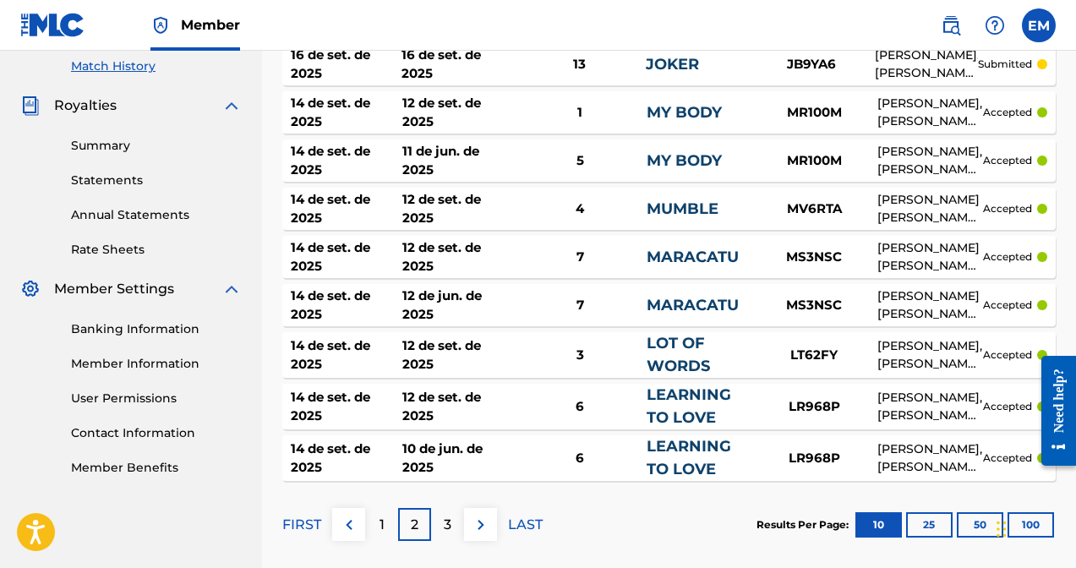
scroll to position [479, 0]
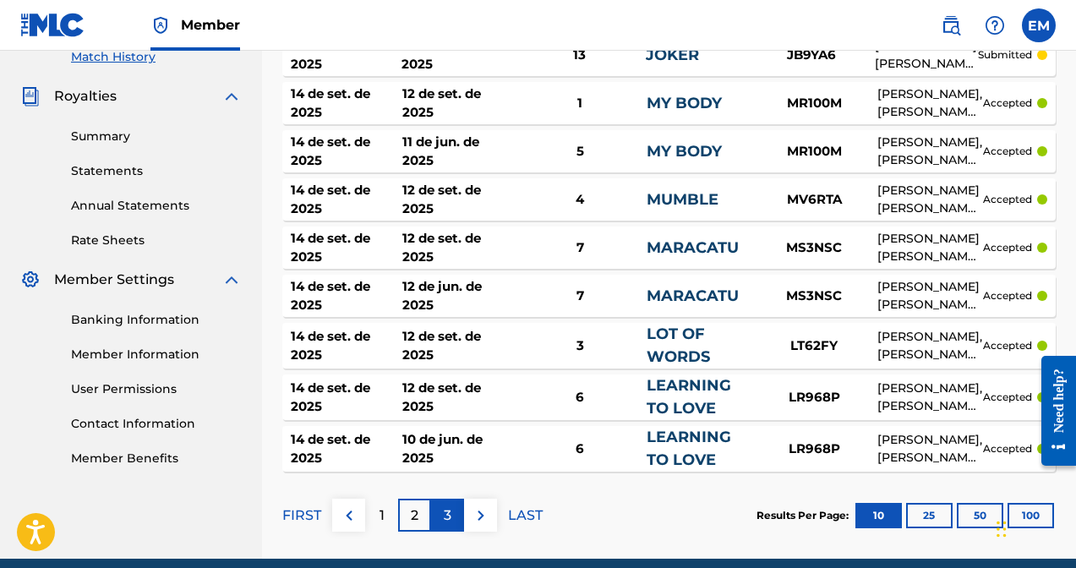
click at [452, 507] on div "3" at bounding box center [447, 515] width 33 height 33
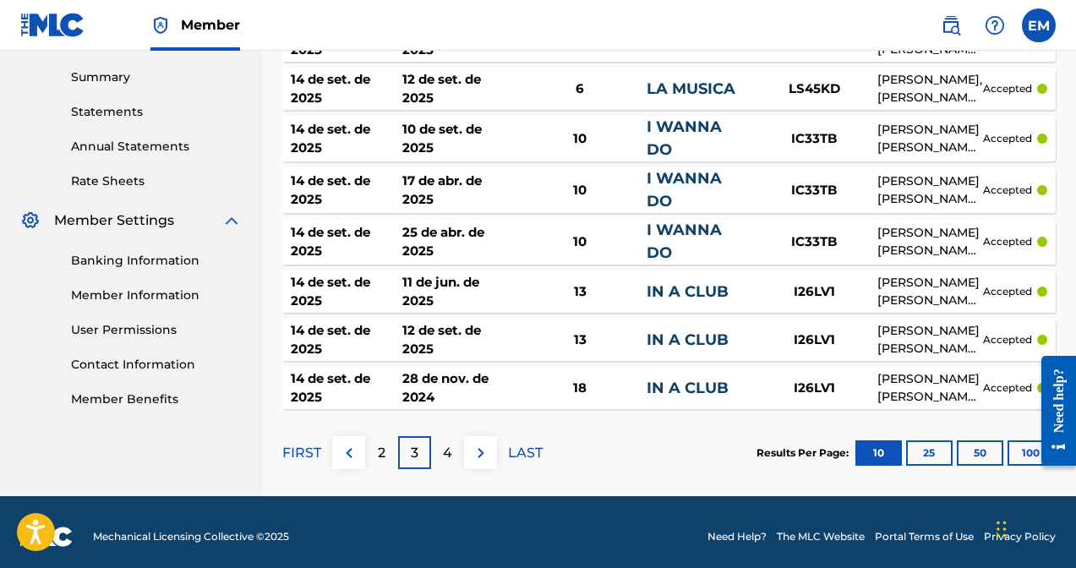
scroll to position [538, 0]
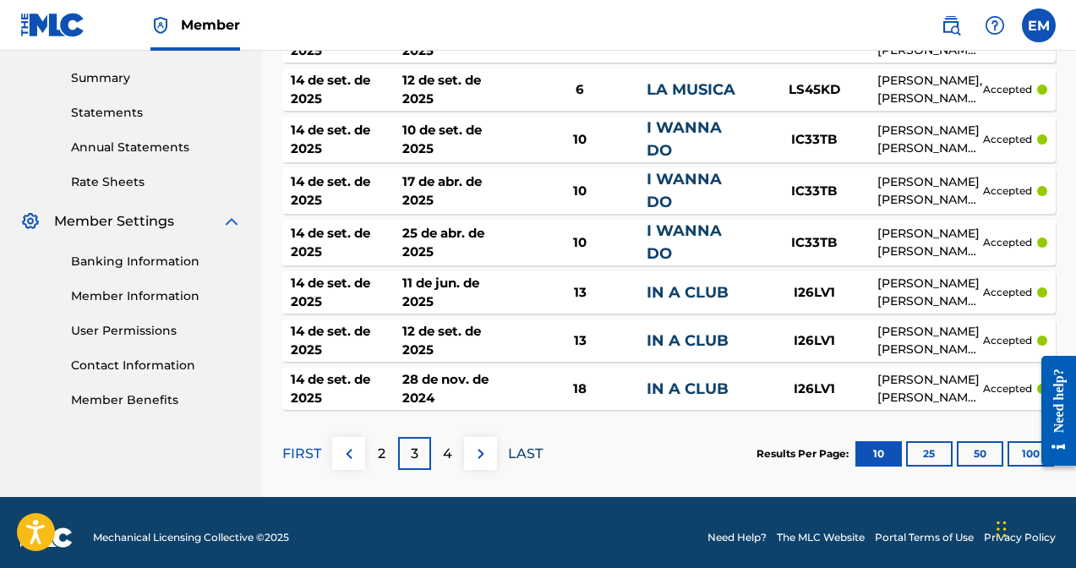
click at [530, 444] on p "LAST" at bounding box center [525, 454] width 35 height 20
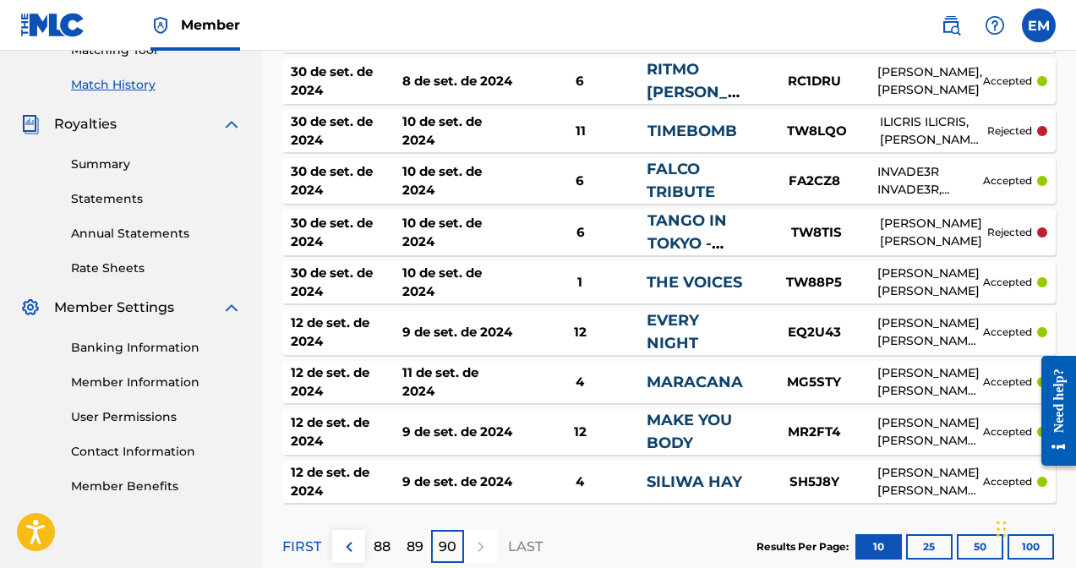
scroll to position [0, 0]
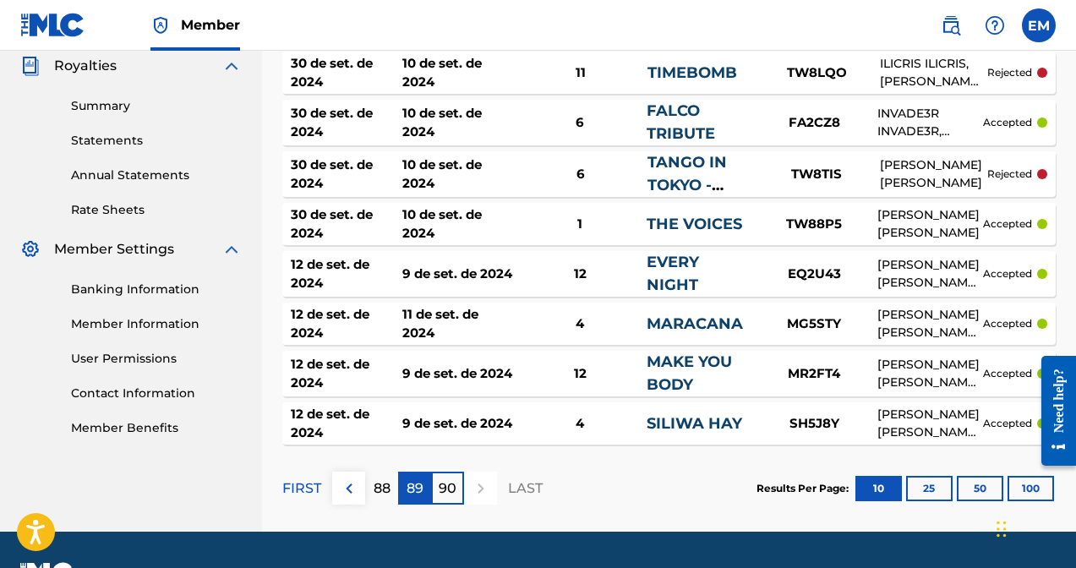
click at [417, 489] on p "89" at bounding box center [415, 488] width 17 height 20
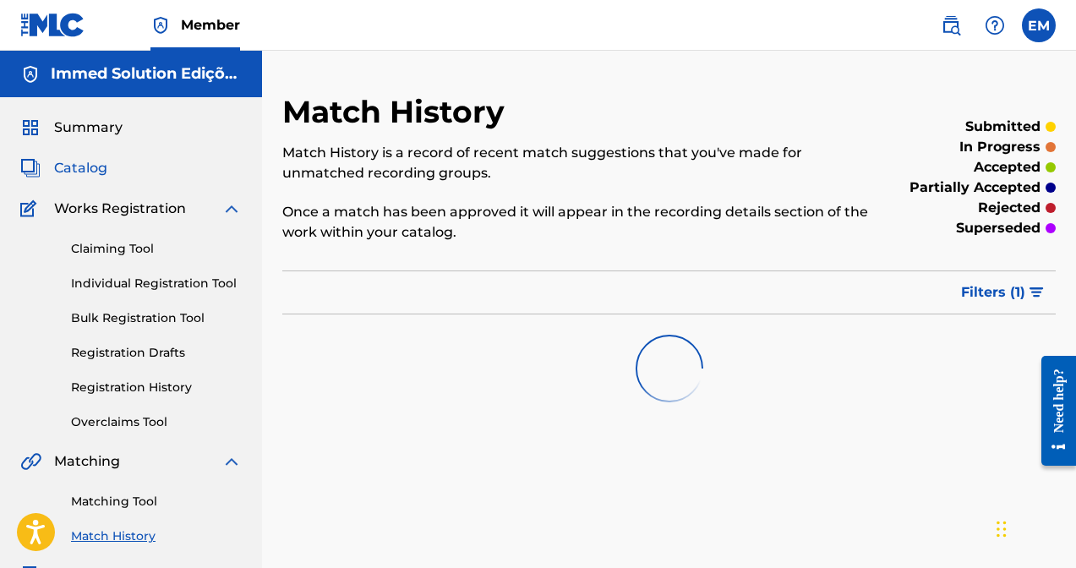
click at [80, 158] on span "Catalog" at bounding box center [80, 168] width 53 height 20
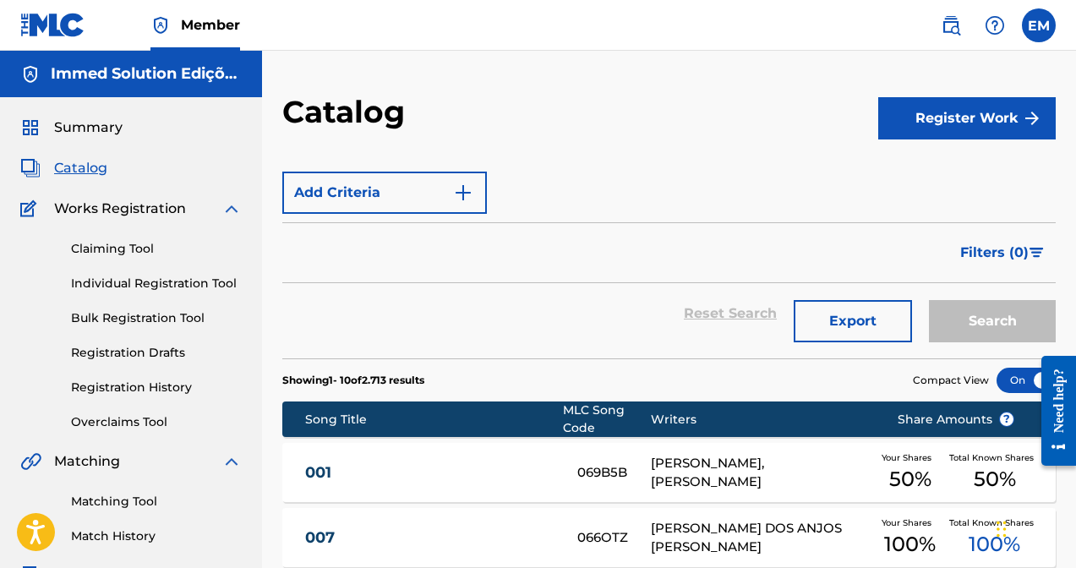
click at [212, 25] on span "Member" at bounding box center [210, 24] width 59 height 19
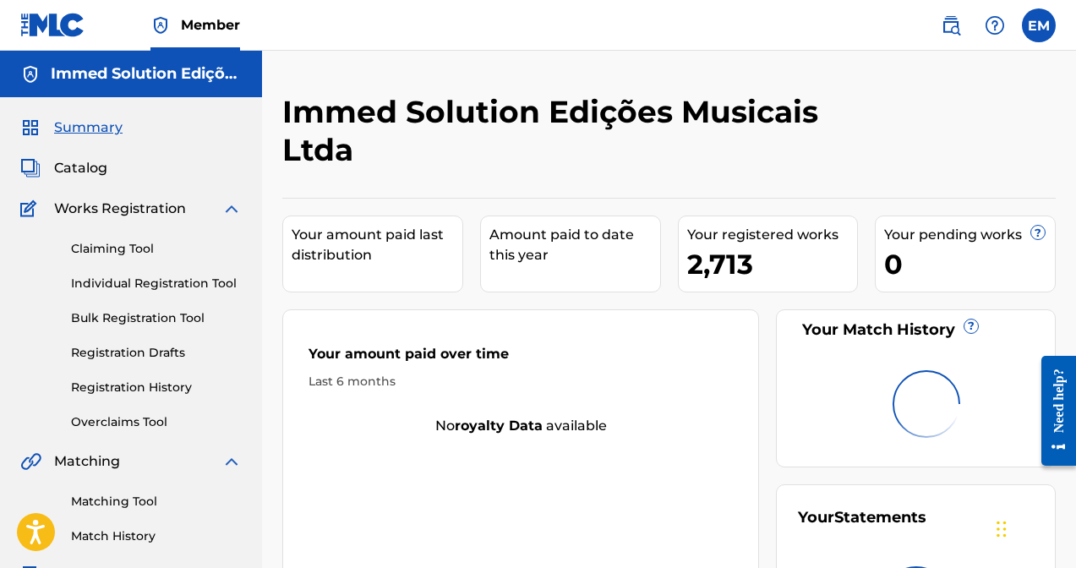
click at [212, 25] on span "Member" at bounding box center [210, 24] width 59 height 19
